Goal: Navigation & Orientation: Find specific page/section

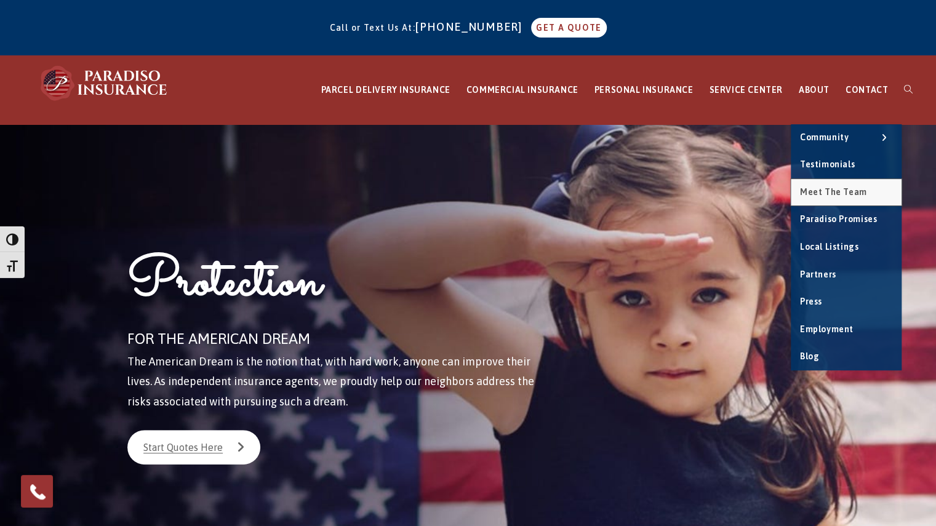
click at [831, 196] on span "Meet the Team" at bounding box center [833, 192] width 67 height 10
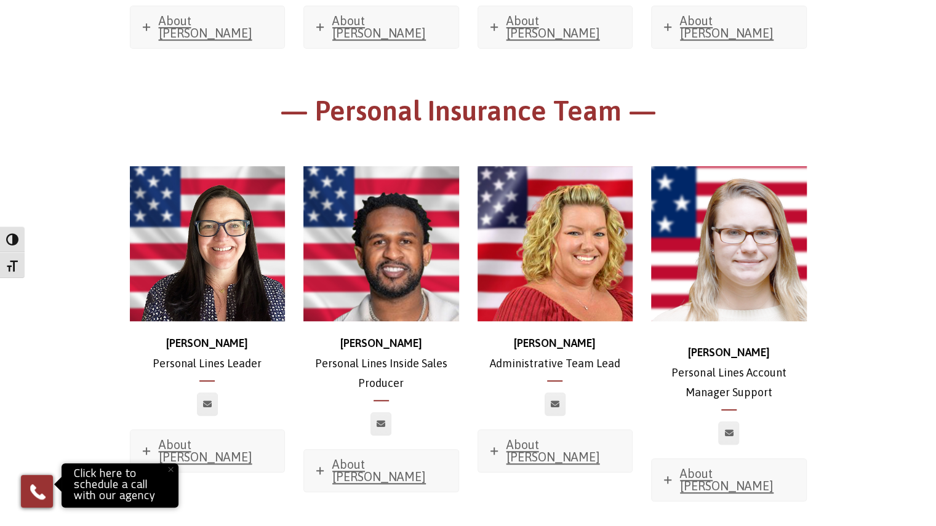
scroll to position [3776, 0]
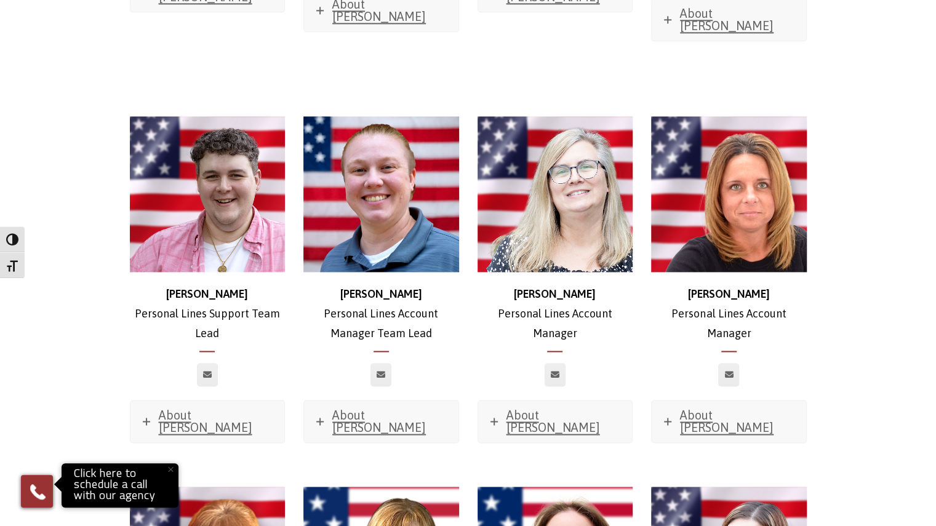
click at [855, 305] on main "Meet The Team — Owner & President— Chris Owner & CEO About Chris Favorite Movie…" at bounding box center [468, 178] width 936 height 7661
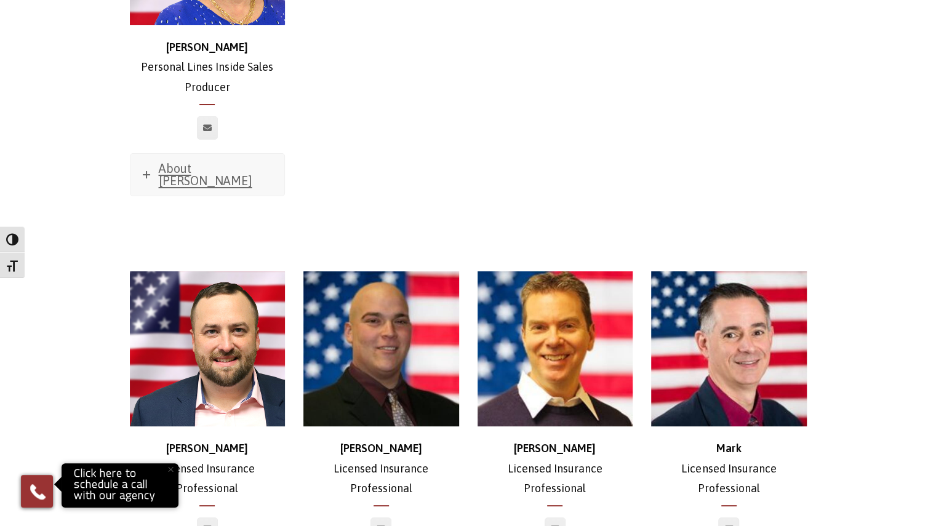
scroll to position [5551, 0]
